Goal: Information Seeking & Learning: Compare options

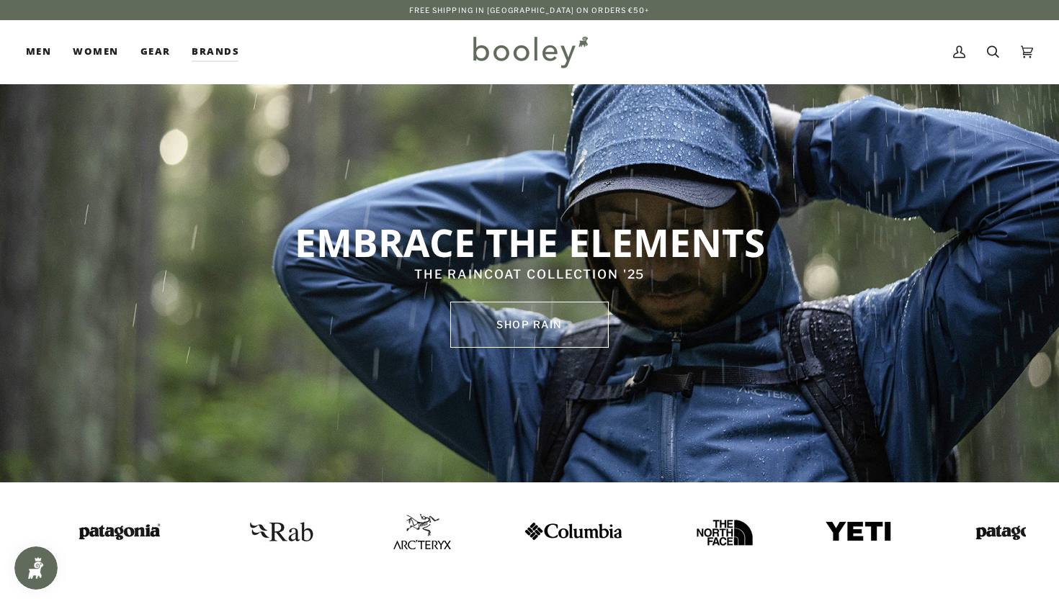
click at [585, 331] on link "SHOP rain" at bounding box center [529, 325] width 158 height 46
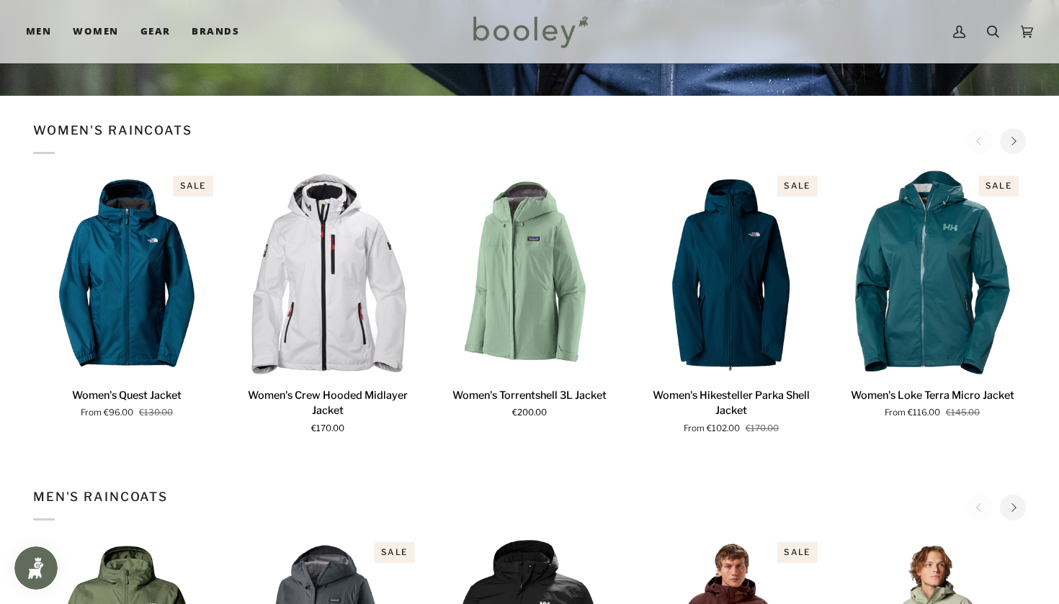
scroll to position [389, 0]
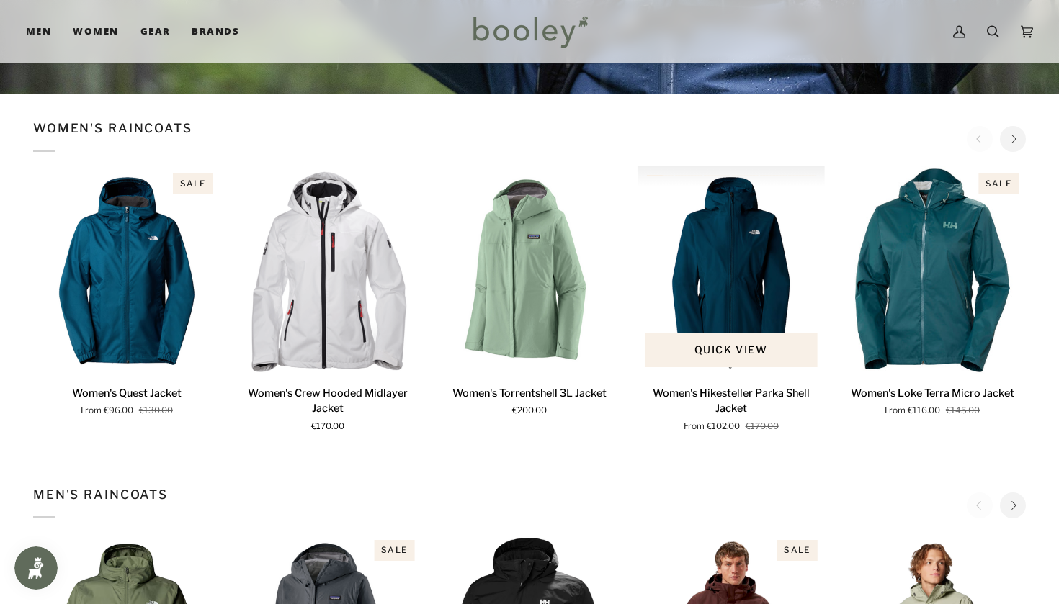
click at [722, 266] on img "Women's Hikesteller Parka Shell Jacket" at bounding box center [730, 269] width 187 height 207
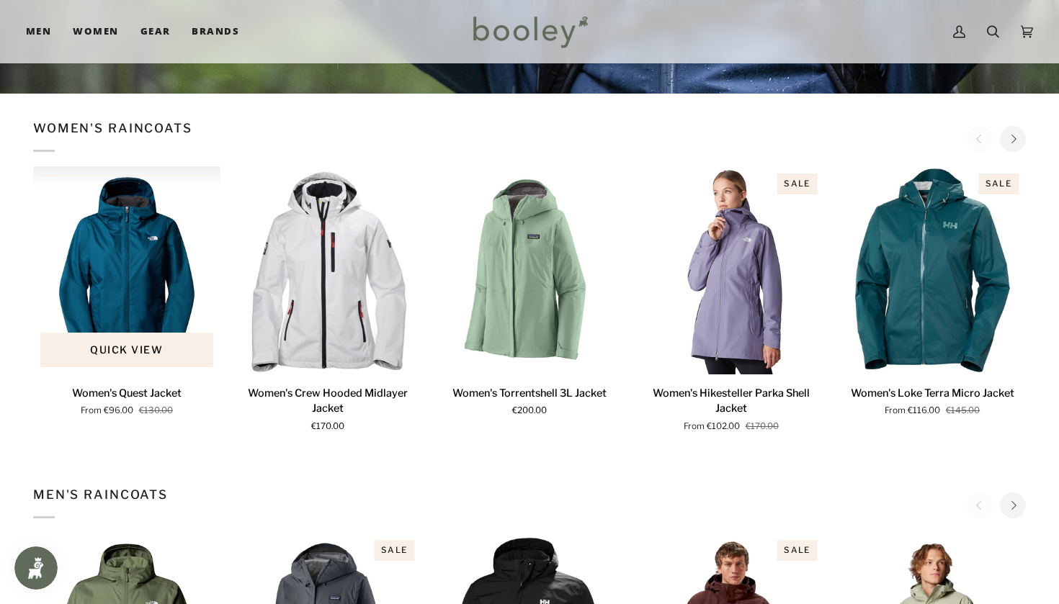
click at [122, 369] on img "Women's Quest Jacket" at bounding box center [126, 269] width 187 height 207
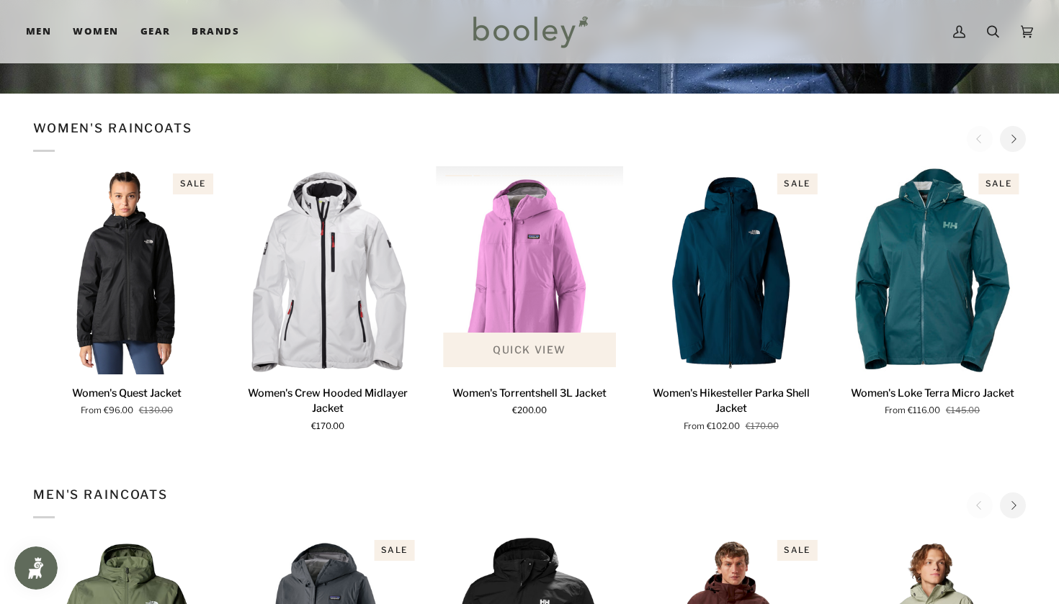
click at [535, 367] on button "Quick view" at bounding box center [529, 350] width 173 height 35
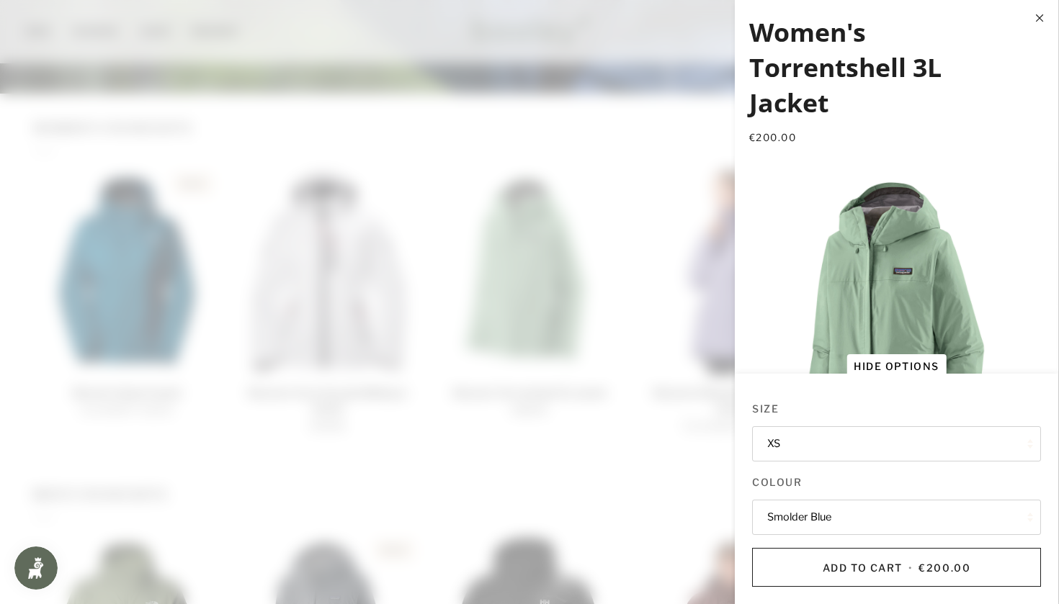
click at [794, 452] on button "XS" at bounding box center [896, 443] width 289 height 35
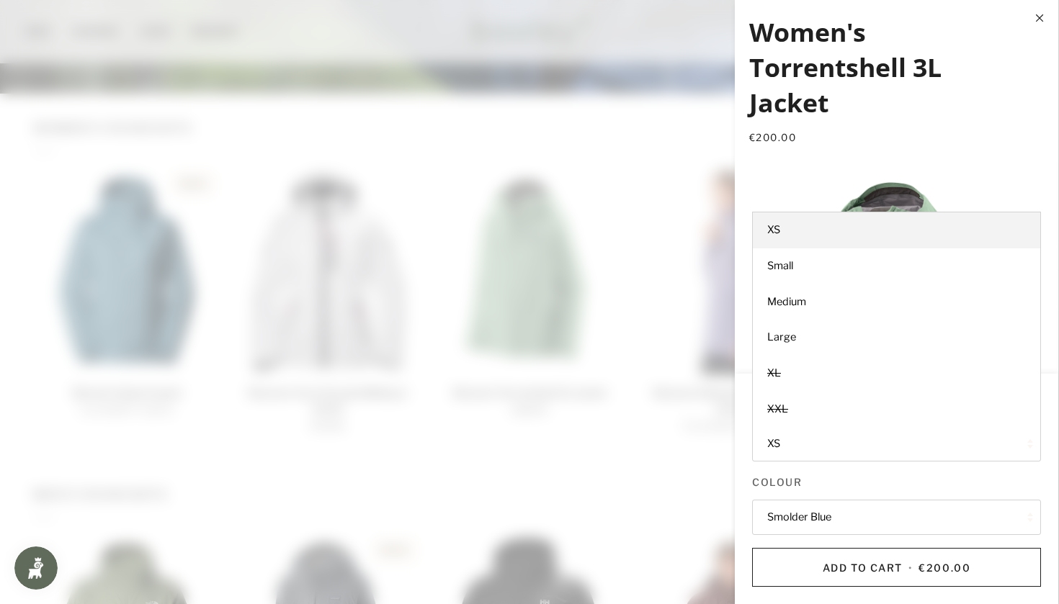
click at [794, 452] on button "XS" at bounding box center [896, 443] width 289 height 35
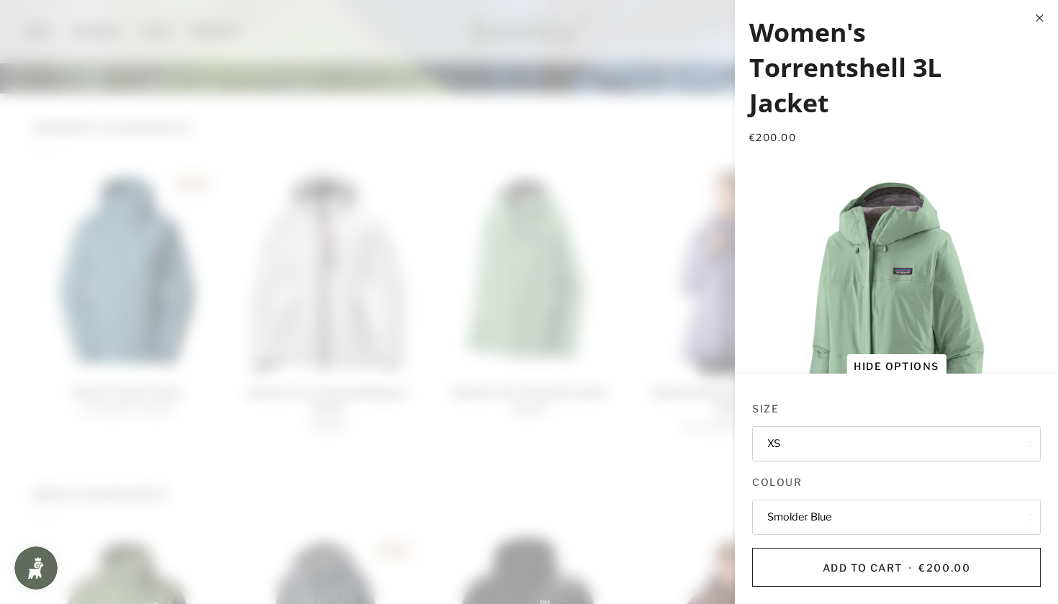
click at [789, 519] on button "Smolder Blue" at bounding box center [896, 517] width 289 height 35
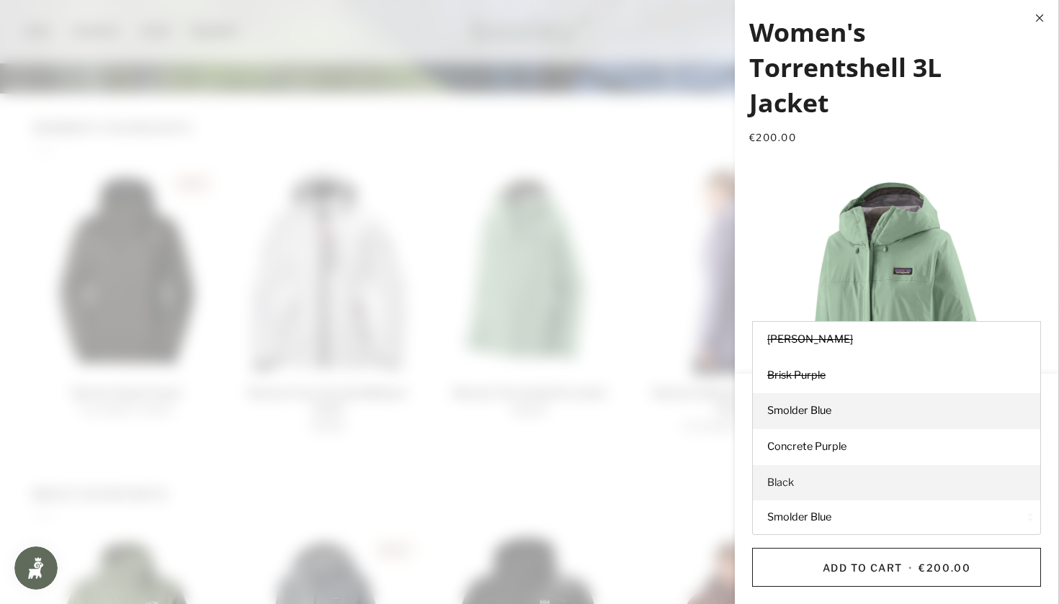
click at [789, 483] on span "Black" at bounding box center [780, 482] width 27 height 13
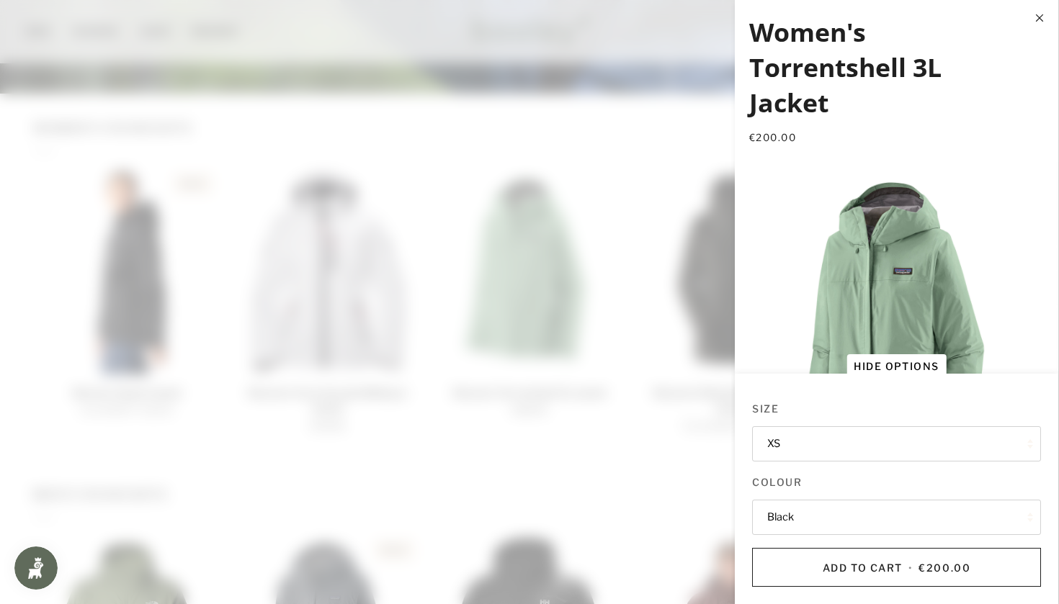
click at [1044, 14] on button "Close" at bounding box center [1043, 18] width 29 height 36
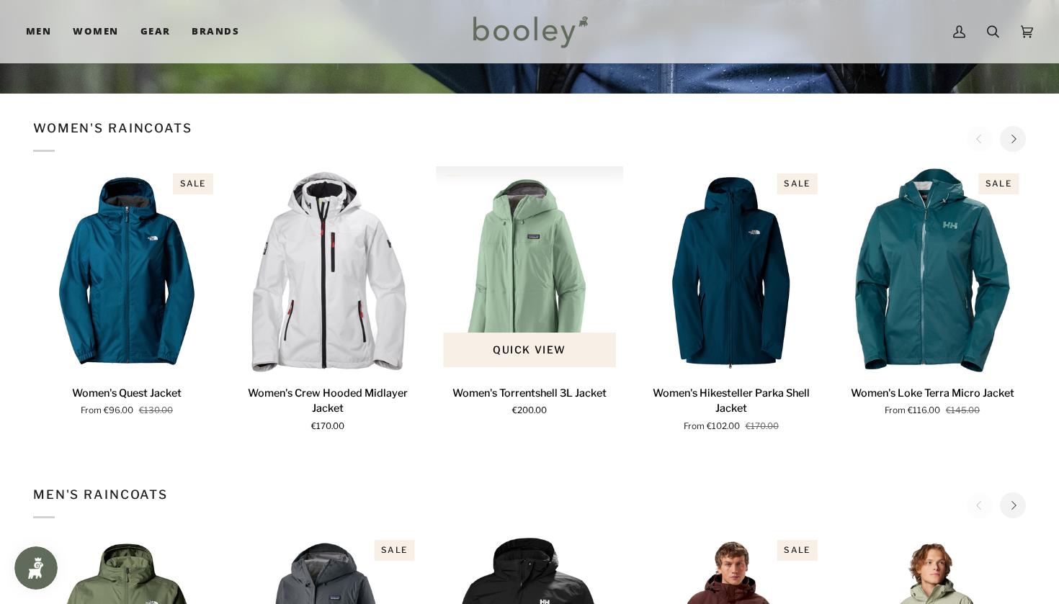
click at [536, 291] on img "Women's Torrentshell 3L Jacket" at bounding box center [529, 269] width 187 height 207
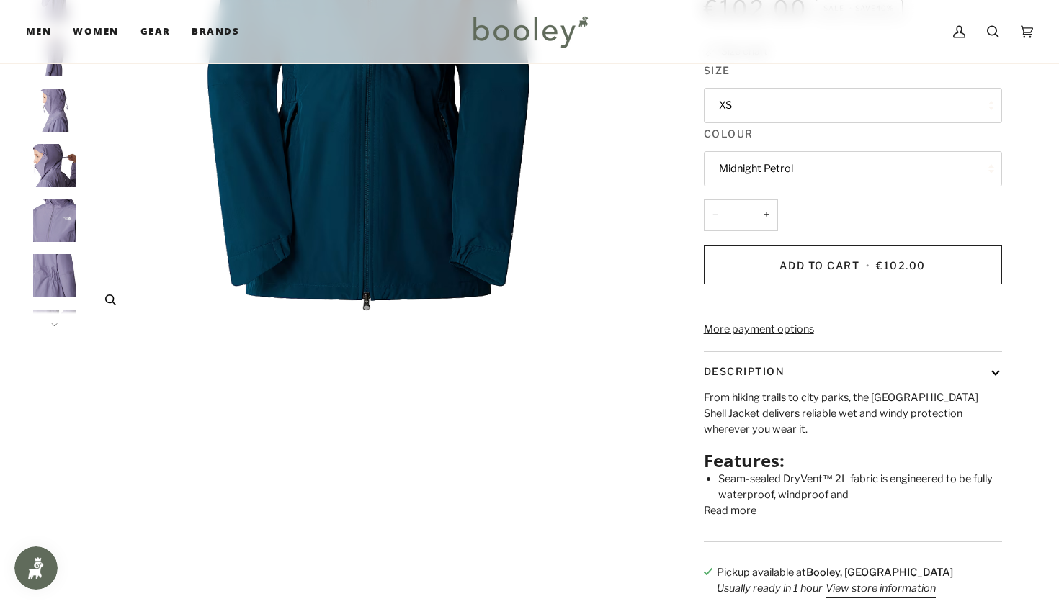
scroll to position [346, 0]
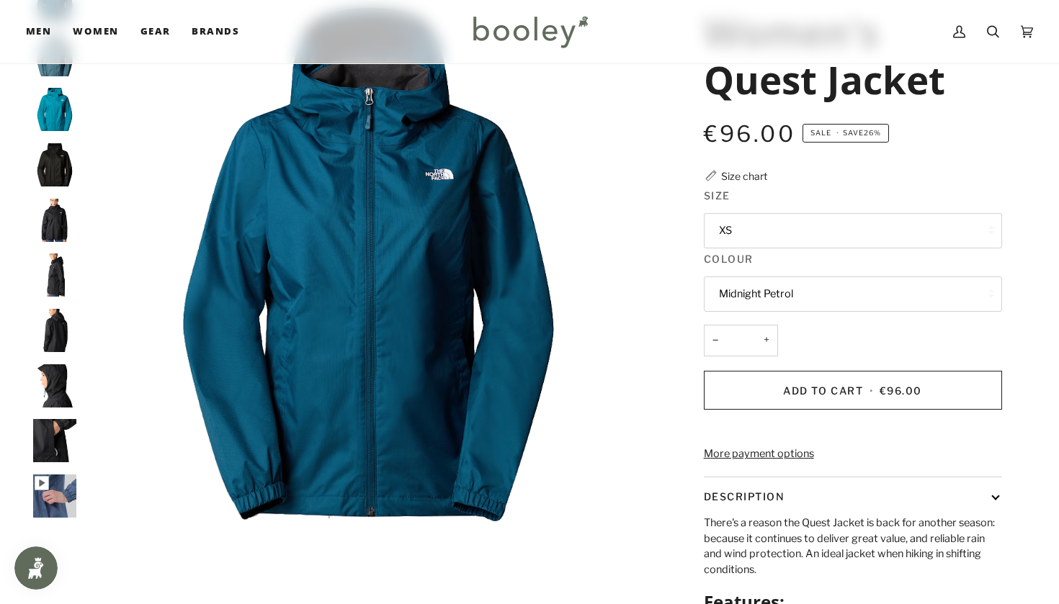
scroll to position [99, 0]
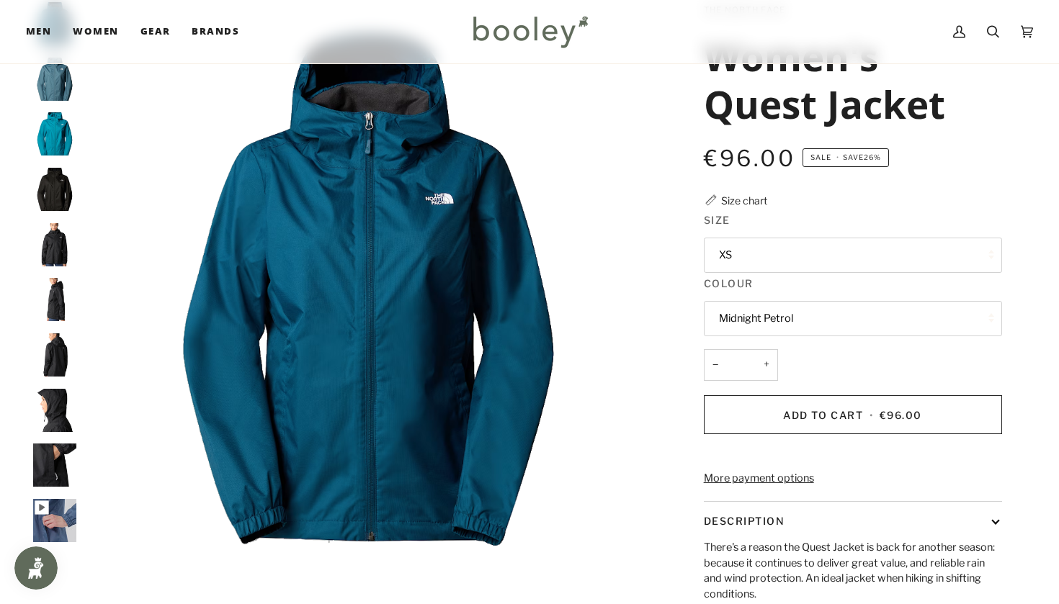
click at [728, 323] on button "Midnight Petrol" at bounding box center [853, 318] width 298 height 35
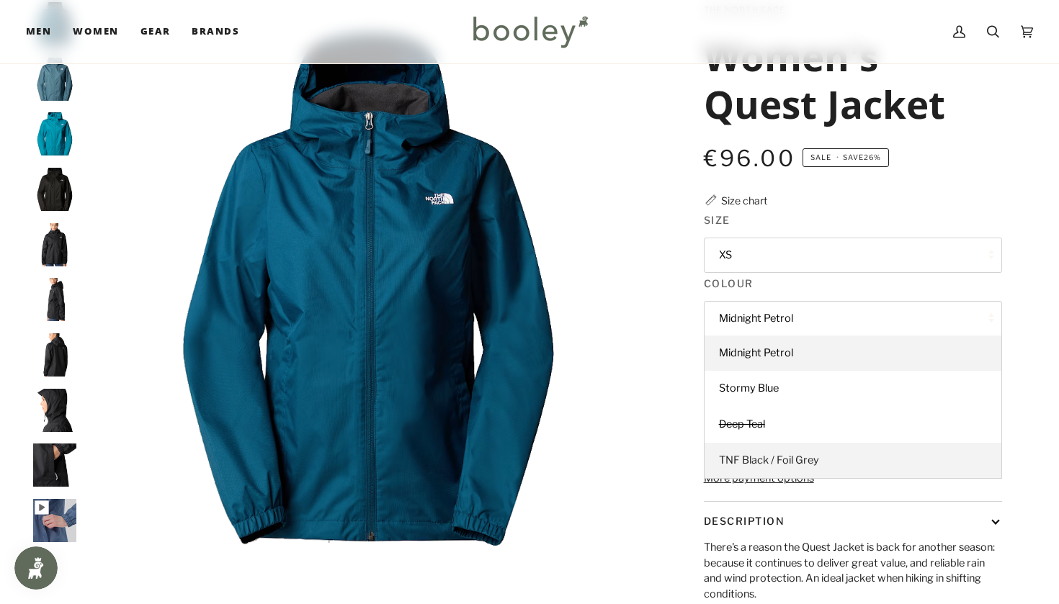
click at [739, 457] on span "TNF Black / Foil Grey" at bounding box center [769, 460] width 100 height 13
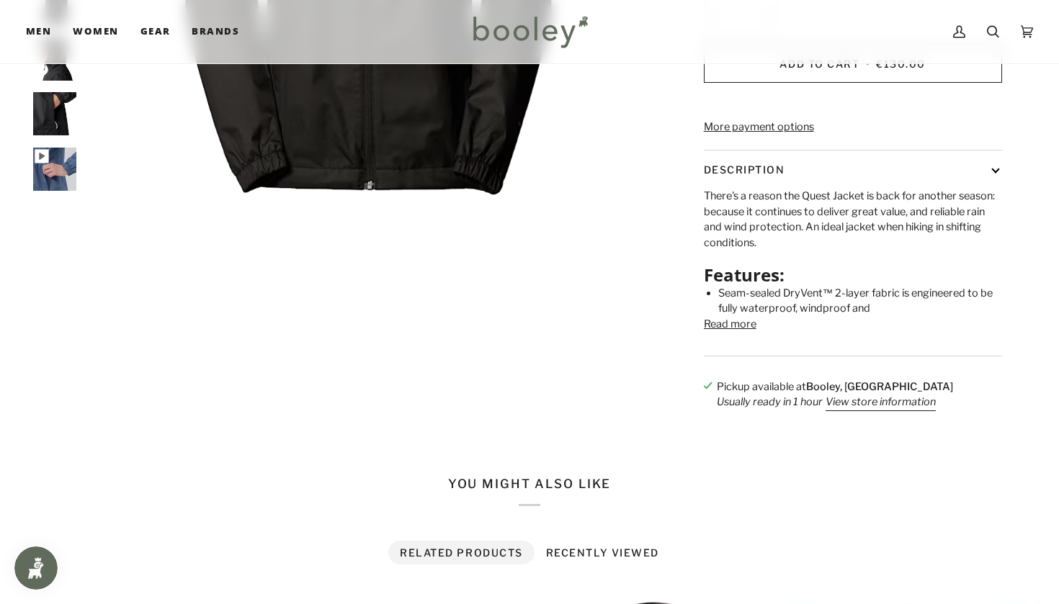
scroll to position [451, 0]
click at [723, 332] on button "Read more" at bounding box center [730, 324] width 53 height 16
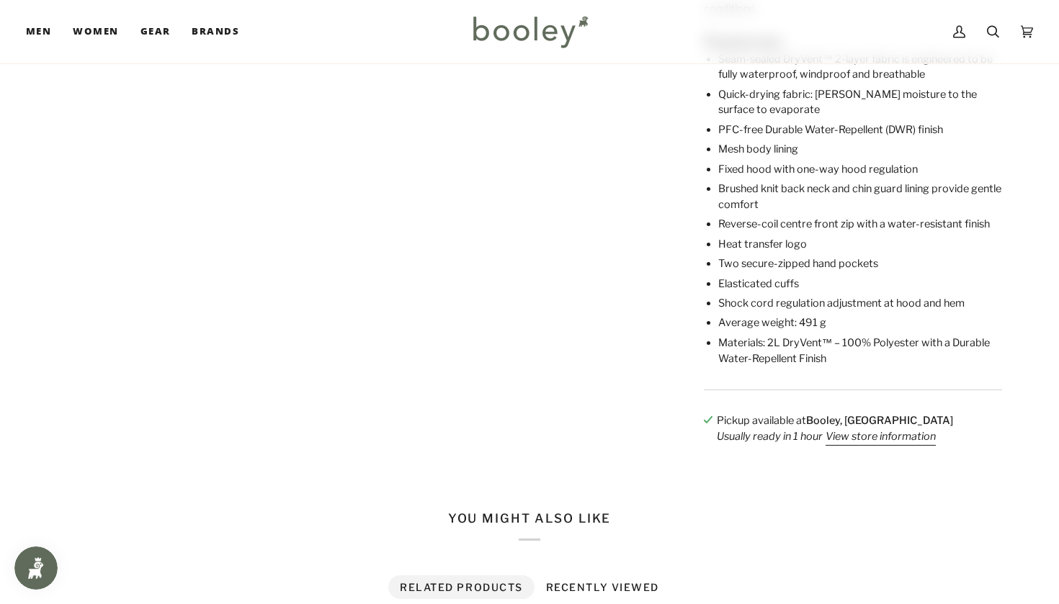
scroll to position [685, 0]
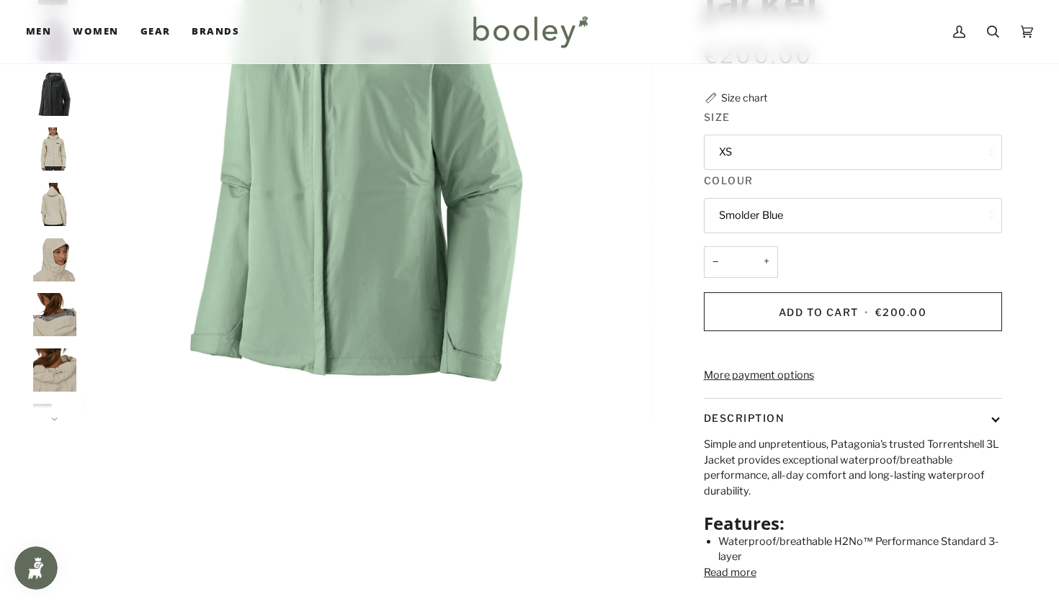
click at [733, 210] on button "Smolder Blue" at bounding box center [853, 215] width 298 height 35
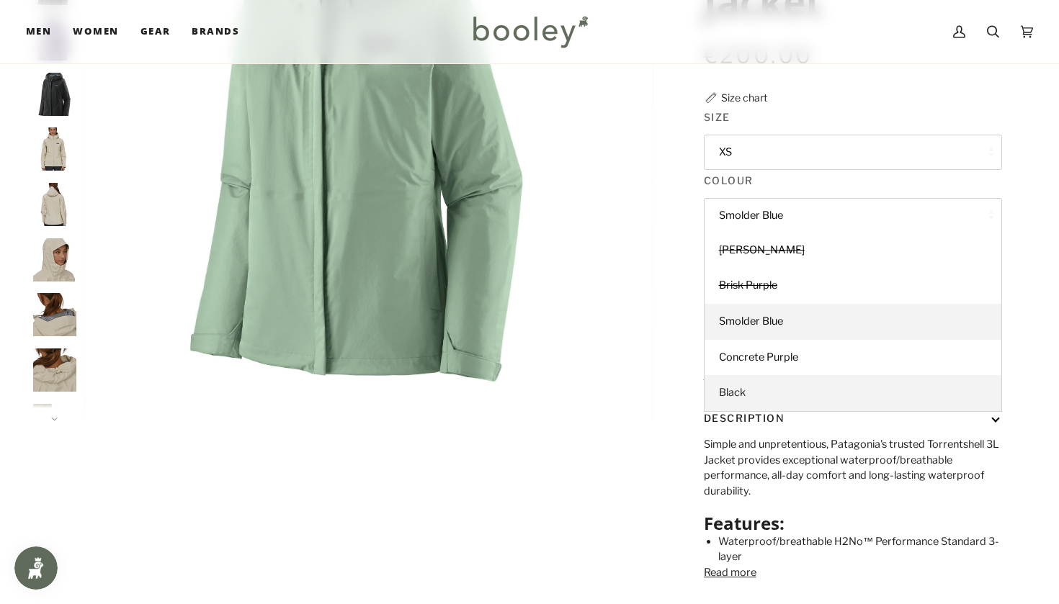
click at [735, 395] on link "Black" at bounding box center [852, 393] width 297 height 36
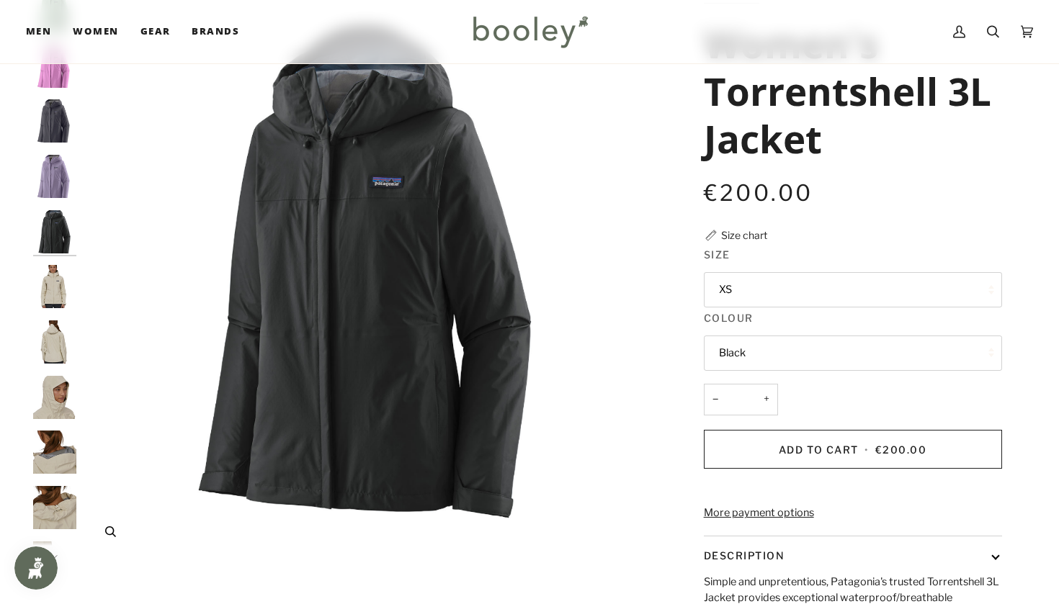
scroll to position [141, 0]
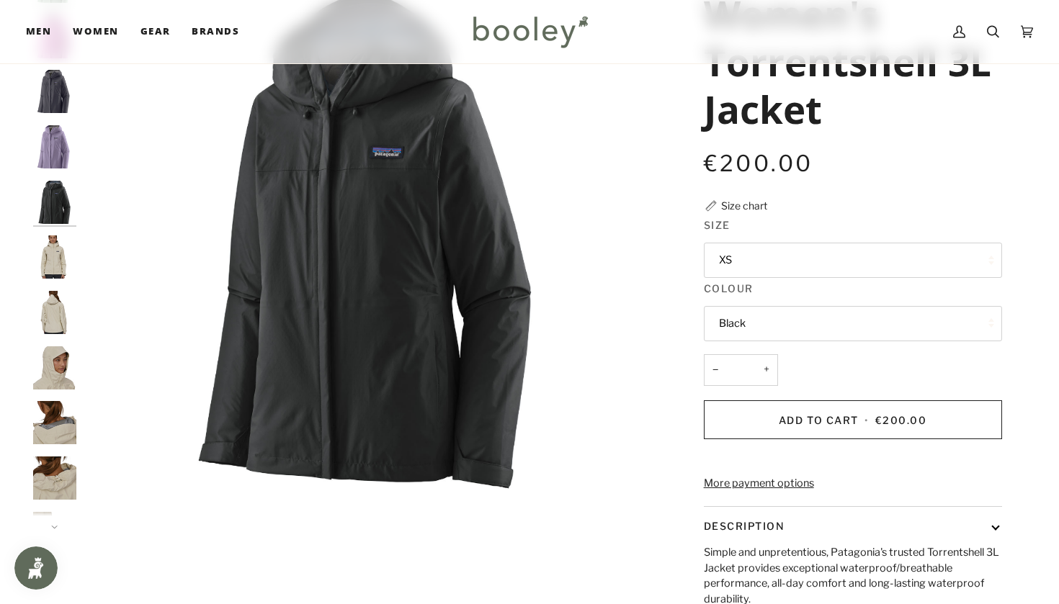
click at [734, 326] on button "Black" at bounding box center [853, 323] width 298 height 35
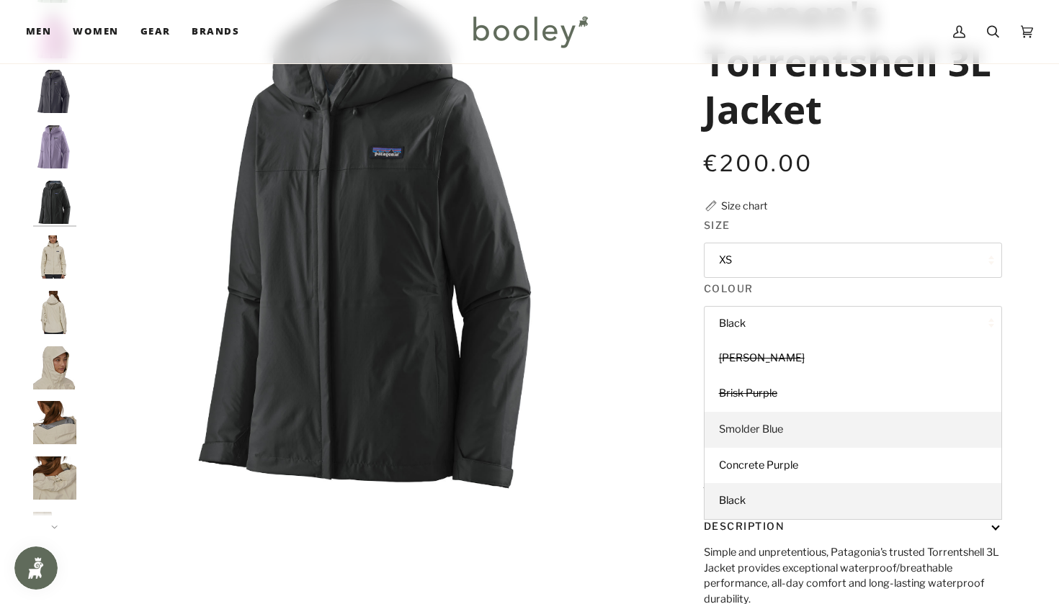
click at [740, 426] on span "Smolder Blue" at bounding box center [751, 429] width 64 height 13
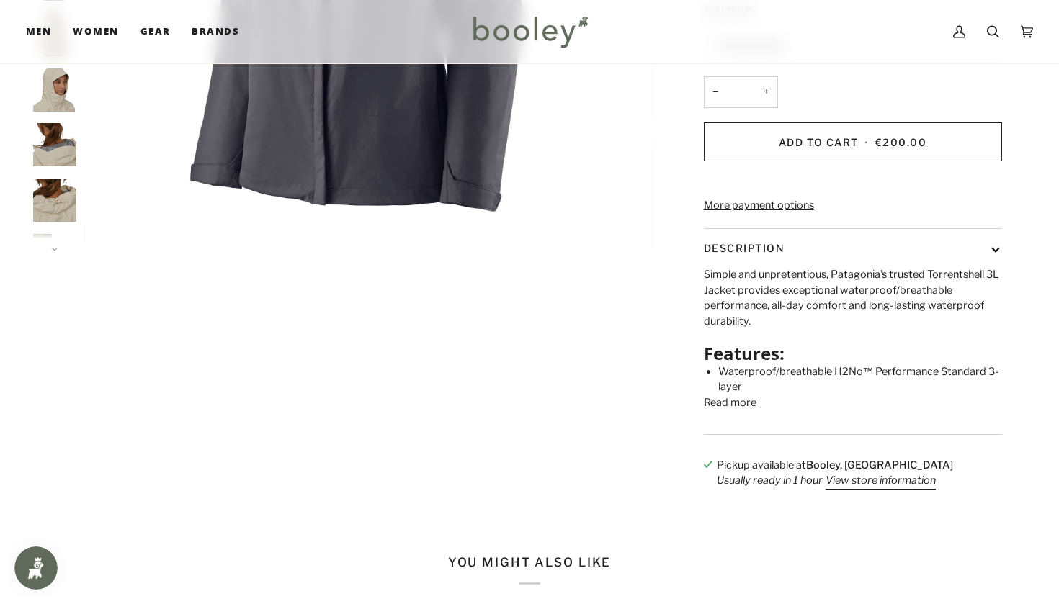
scroll to position [423, 0]
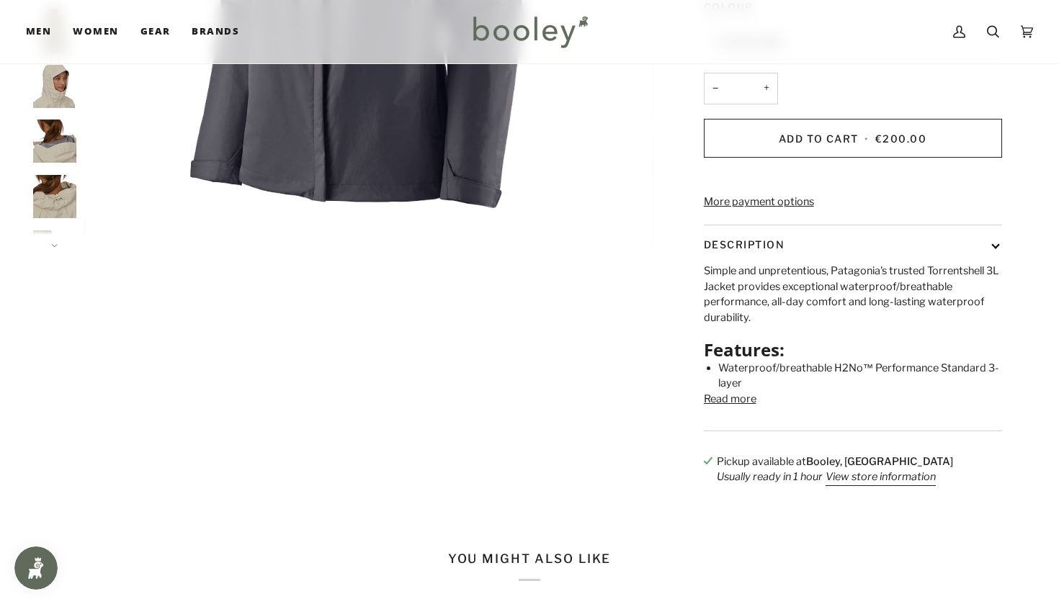
click at [735, 408] on button "Read more" at bounding box center [730, 400] width 53 height 16
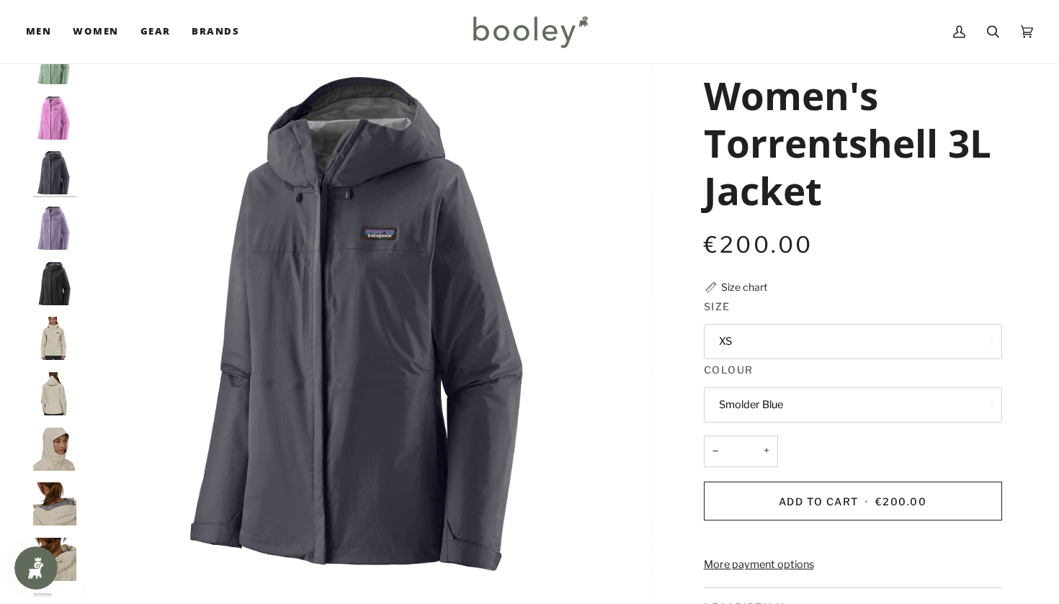
scroll to position [58, 0]
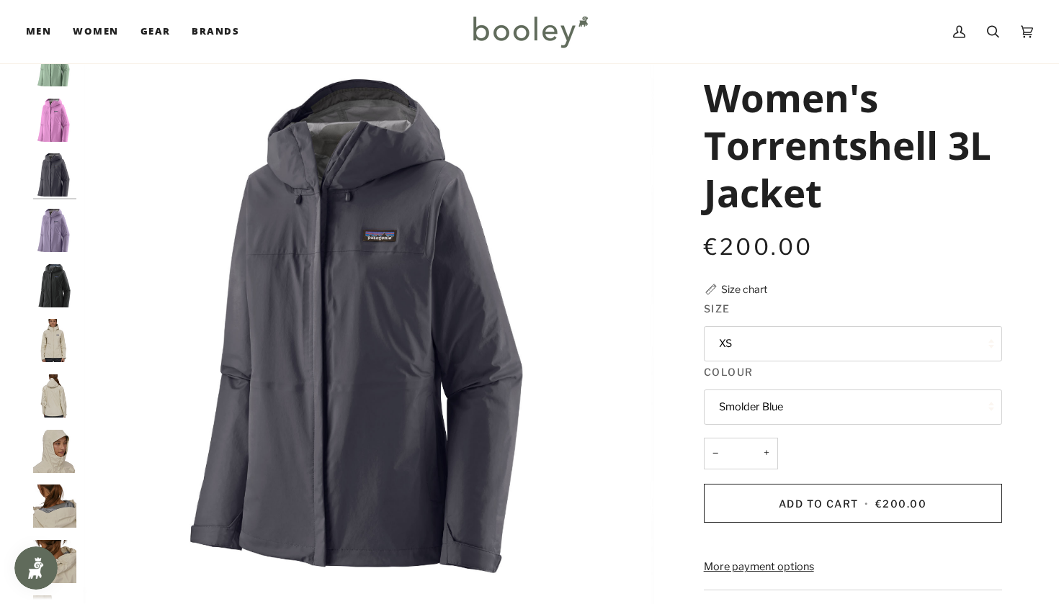
click at [732, 338] on button "XS" at bounding box center [853, 343] width 298 height 35
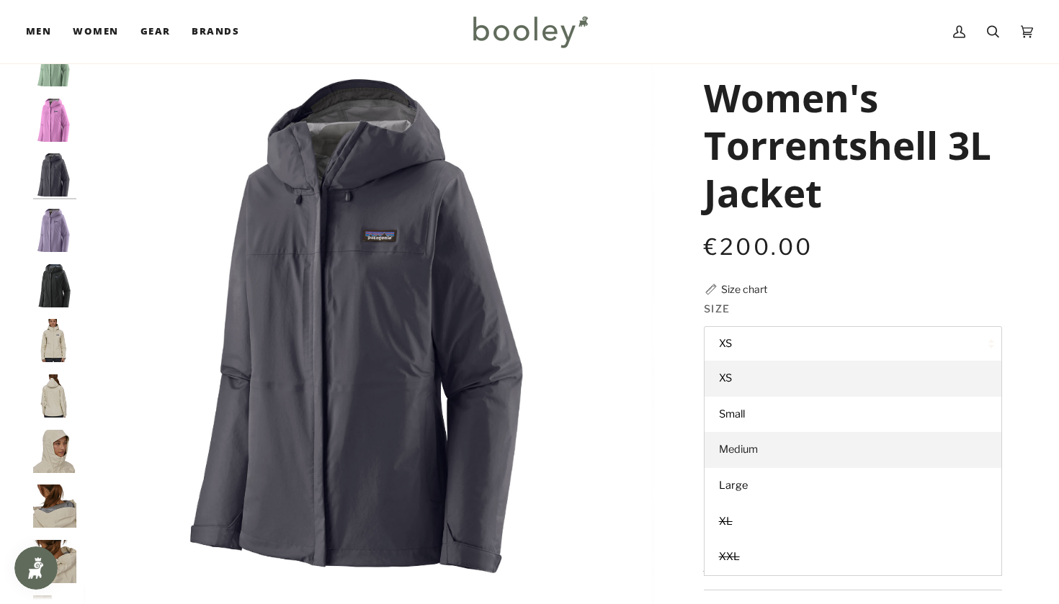
click at [725, 453] on link "Medium" at bounding box center [852, 450] width 297 height 36
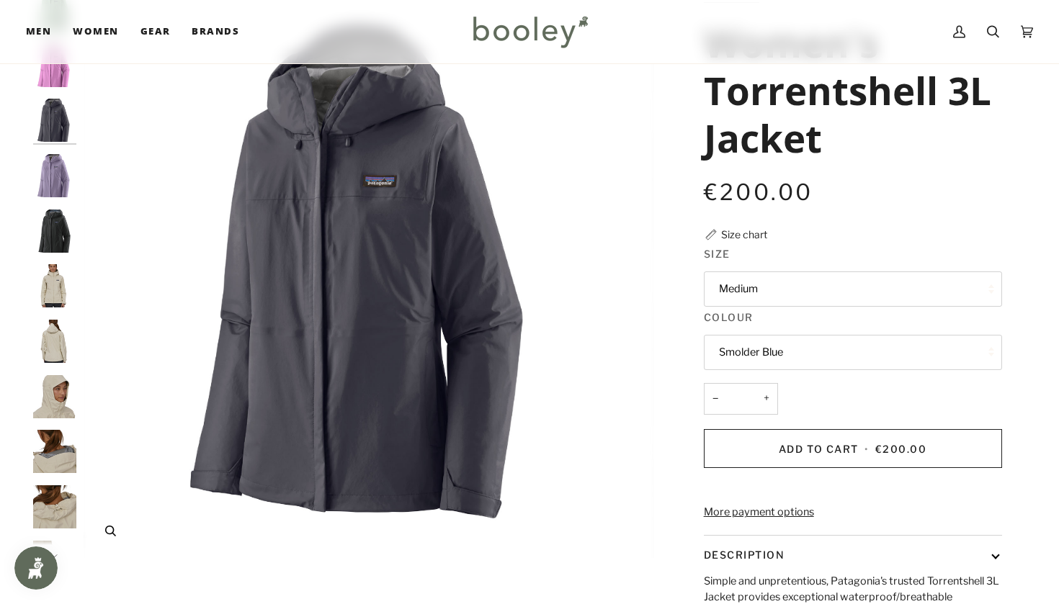
scroll to position [111, 0]
